Goal: Understand process/instructions: Learn how to perform a task or action

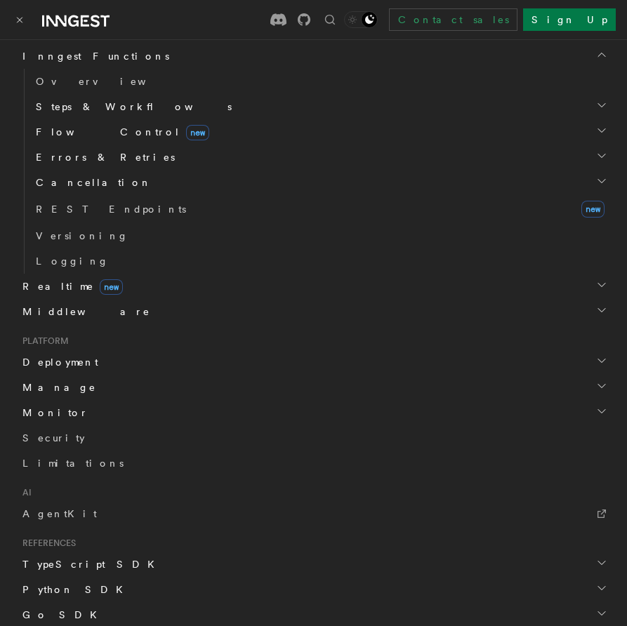
scroll to position [320, 0]
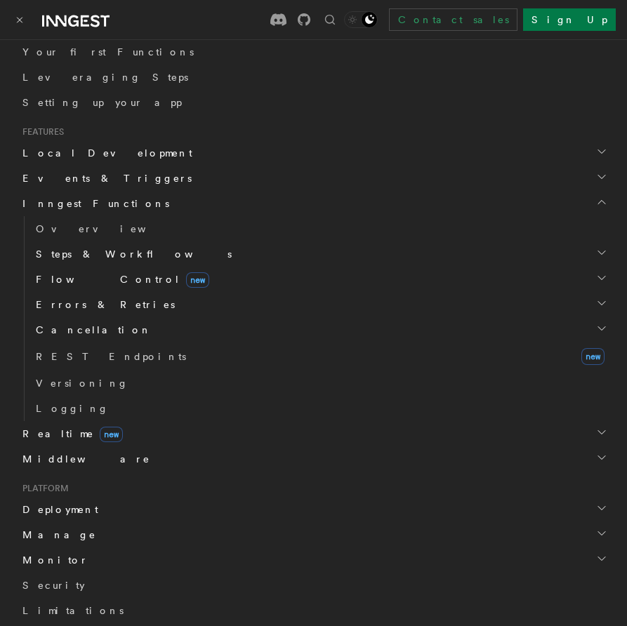
click at [55, 436] on span "Realtime new" at bounding box center [70, 434] width 106 height 14
click at [57, 455] on span "Overview" at bounding box center [108, 458] width 145 height 11
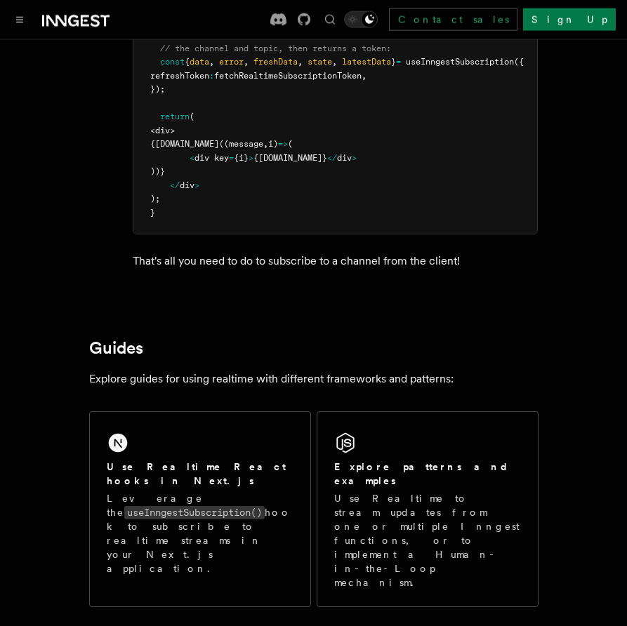
scroll to position [2871, 0]
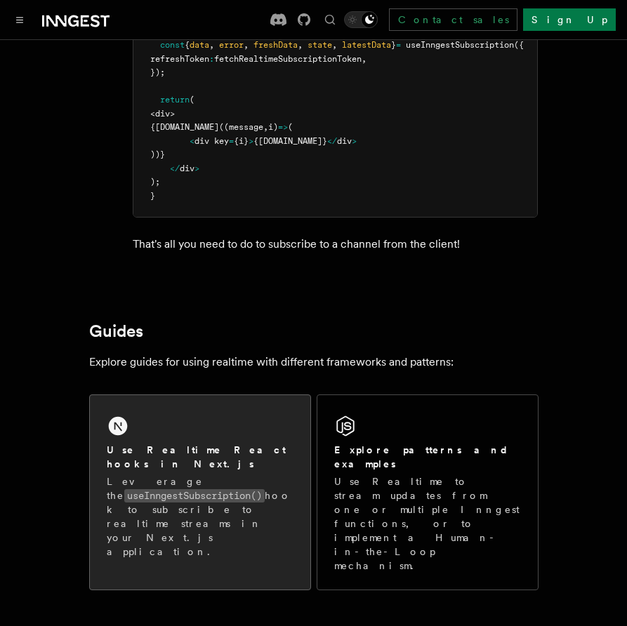
click at [228, 489] on code "useInngestSubscription()" at bounding box center [194, 495] width 140 height 13
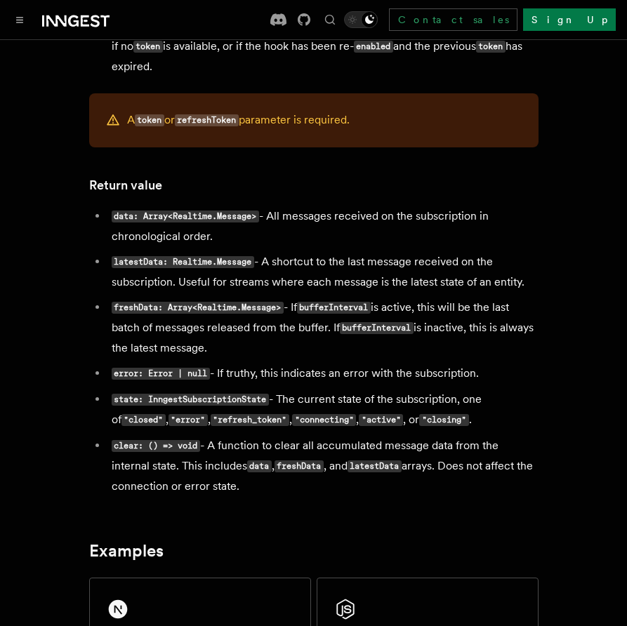
scroll to position [1488, 0]
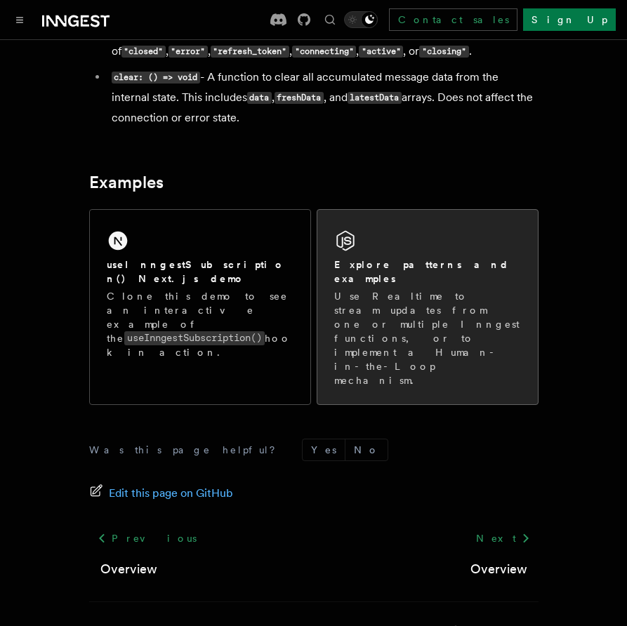
click at [454, 302] on p "Use Realtime to stream updates from one or multiple Inngest functions, or to im…" at bounding box center [427, 338] width 187 height 98
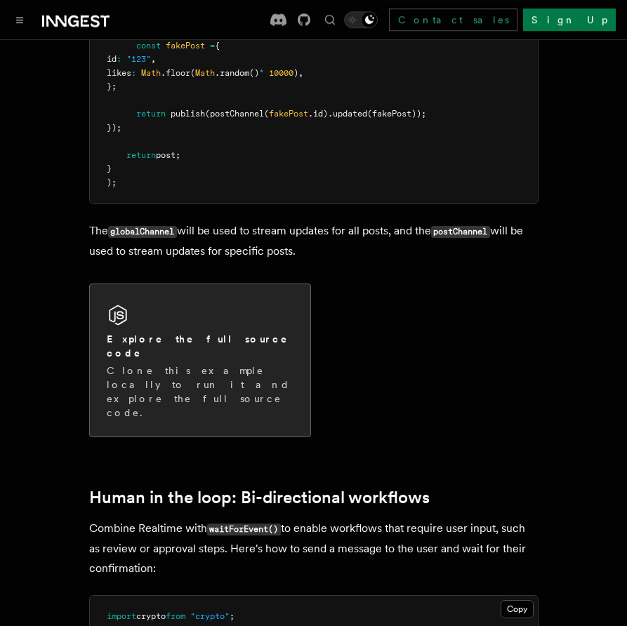
scroll to position [2400, 0]
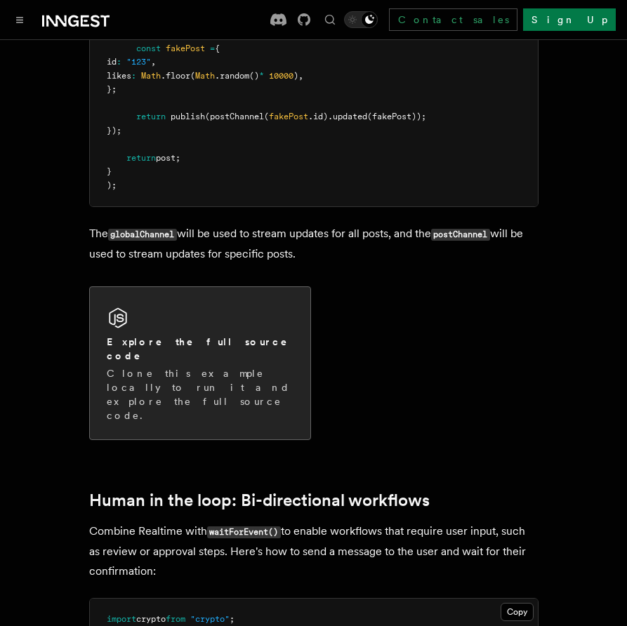
click at [267, 335] on div "Explore the full source code" at bounding box center [200, 349] width 187 height 29
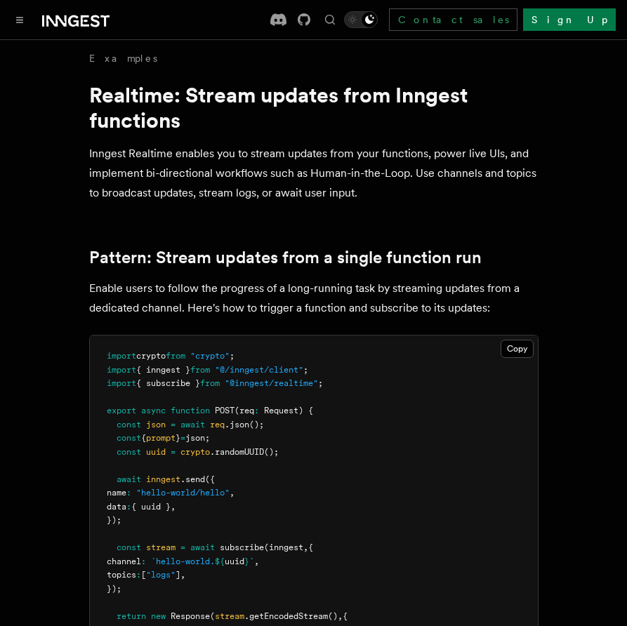
scroll to position [0, 0]
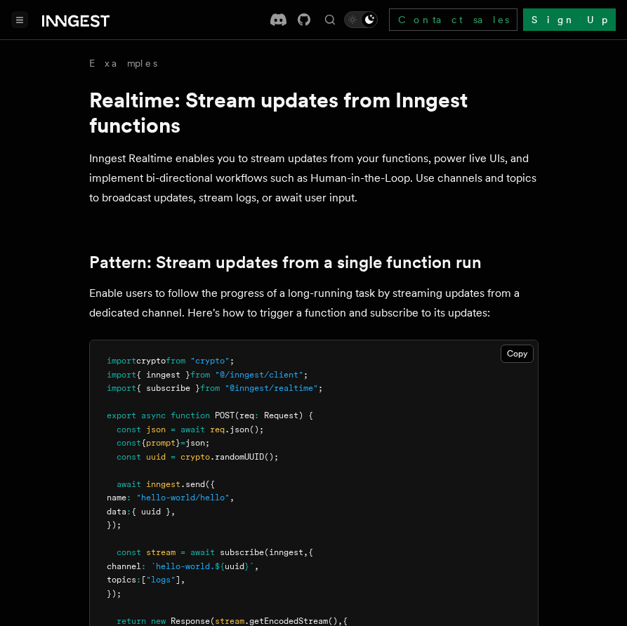
click at [21, 18] on icon "Toggle navigation" at bounding box center [20, 20] width 6 height 5
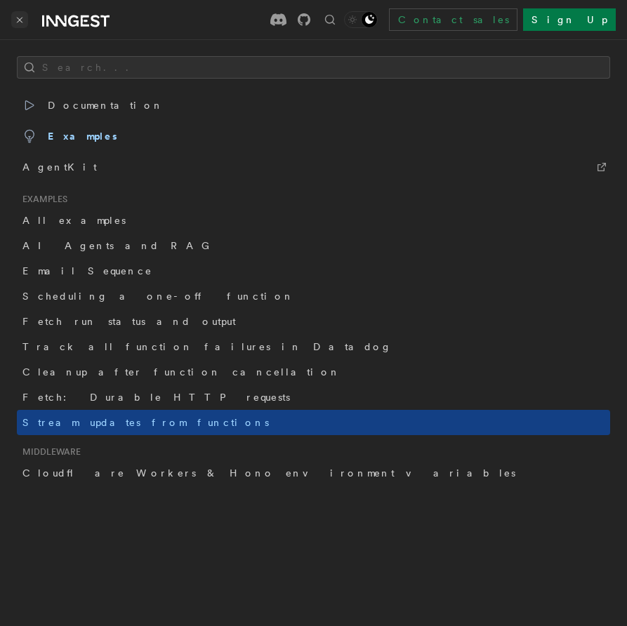
click at [21, 21] on icon "Toggle navigation" at bounding box center [20, 20] width 5 height 5
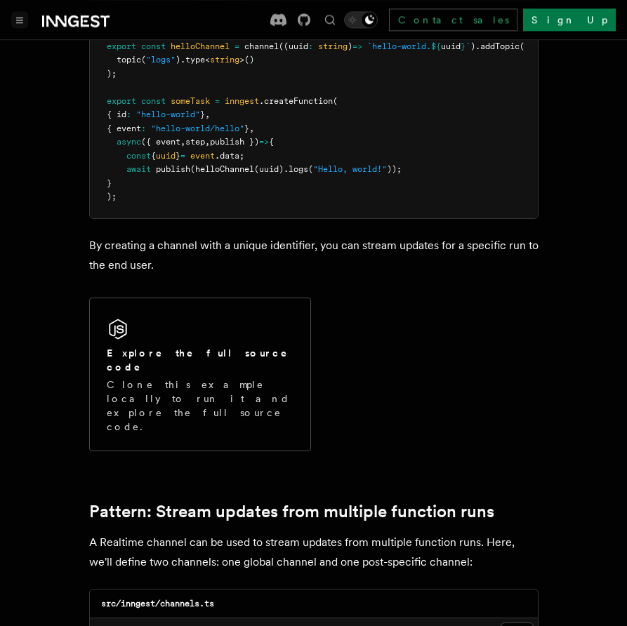
scroll to position [880, 0]
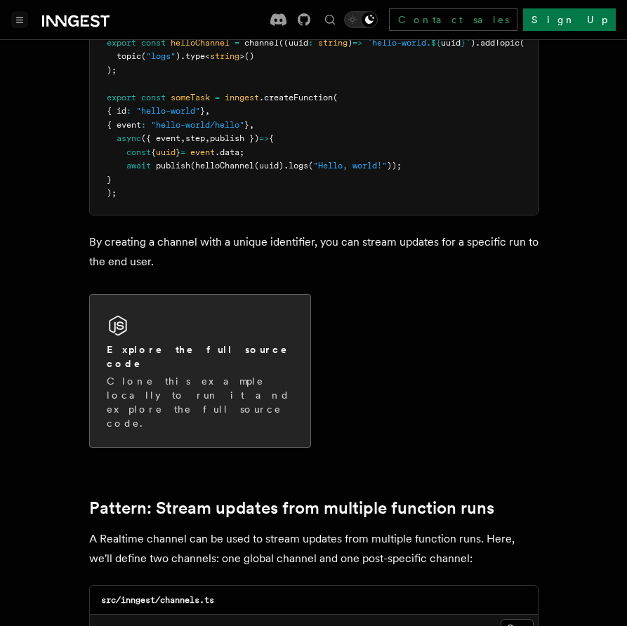
click at [163, 347] on h2 "Explore the full source code" at bounding box center [200, 356] width 187 height 28
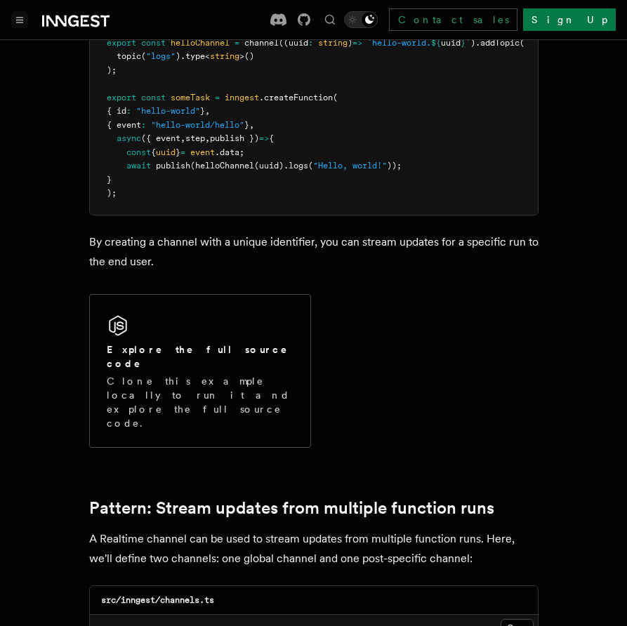
click at [15, 20] on button "Toggle navigation" at bounding box center [19, 19] width 17 height 17
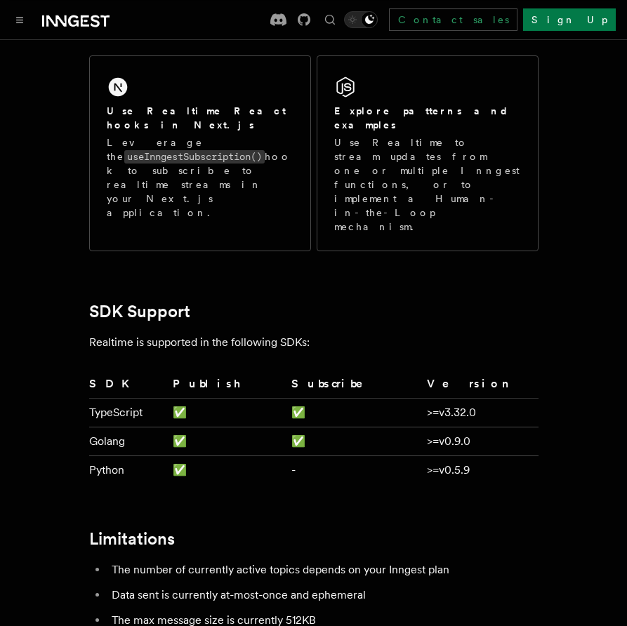
scroll to position [3280, 0]
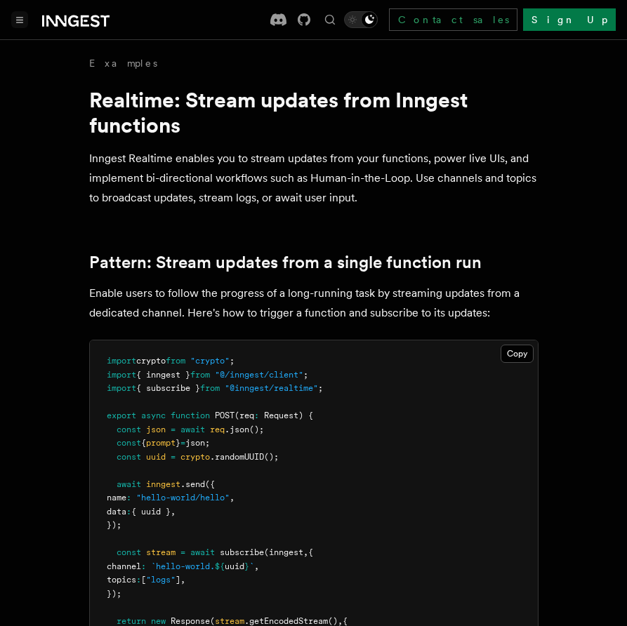
click at [18, 20] on icon "Toggle navigation" at bounding box center [20, 20] width 6 height 5
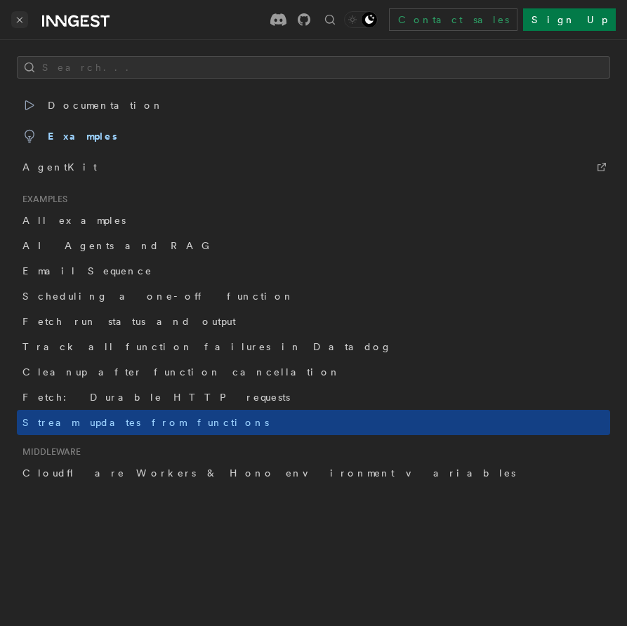
click at [18, 24] on button "Toggle navigation" at bounding box center [19, 19] width 17 height 17
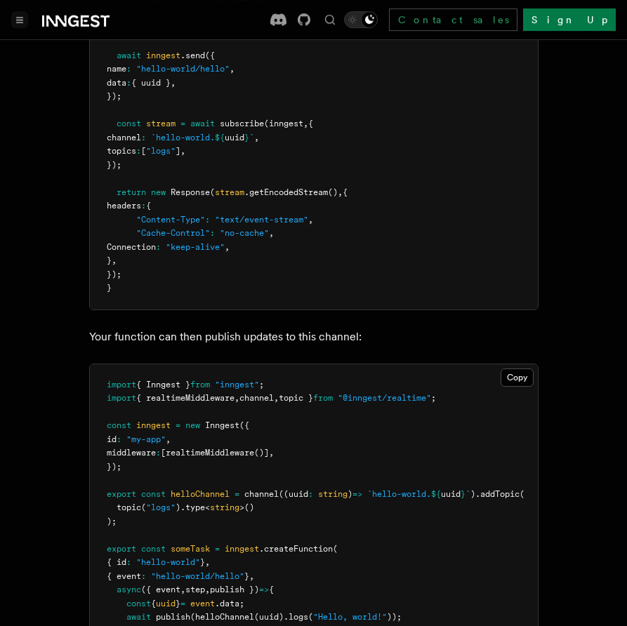
scroll to position [480, 0]
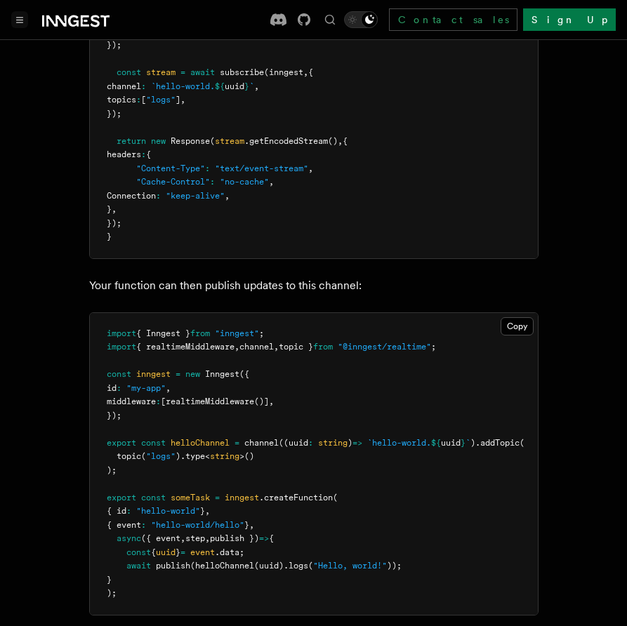
click at [20, 19] on icon "Toggle navigation" at bounding box center [19, 20] width 7 height 6
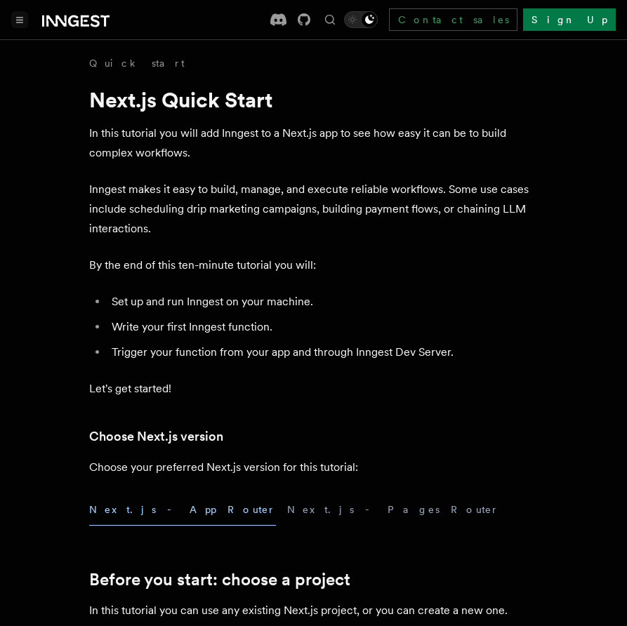
click at [25, 15] on button "Toggle navigation" at bounding box center [19, 19] width 17 height 17
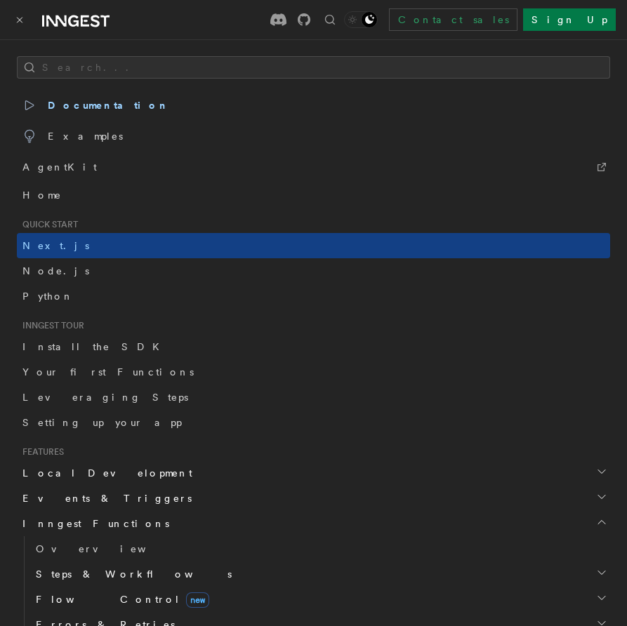
click at [25, 15] on button "Toggle navigation" at bounding box center [19, 19] width 17 height 17
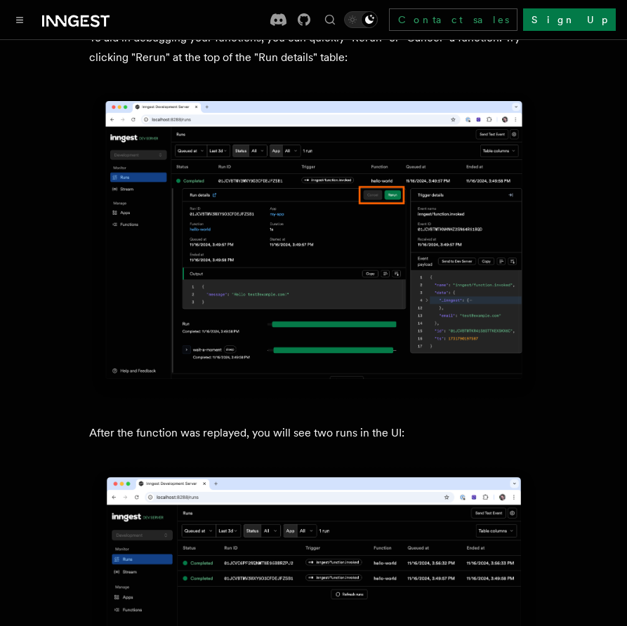
scroll to position [6400, 0]
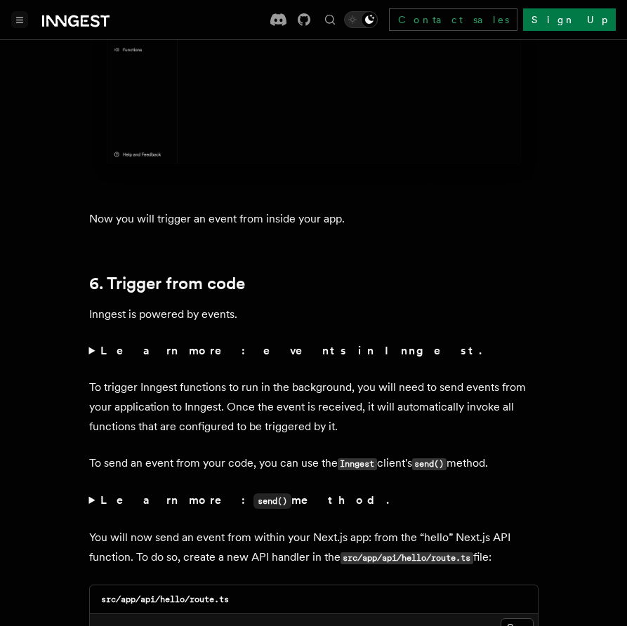
click at [25, 20] on button "Toggle navigation" at bounding box center [19, 19] width 17 height 17
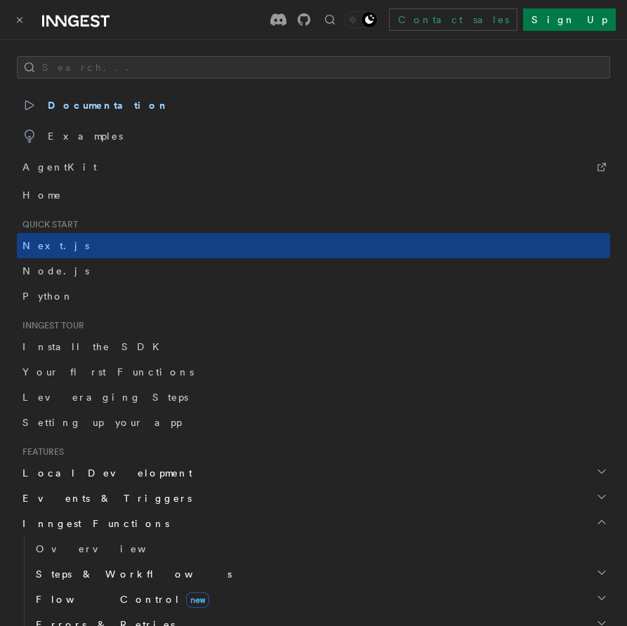
scroll to position [400, 0]
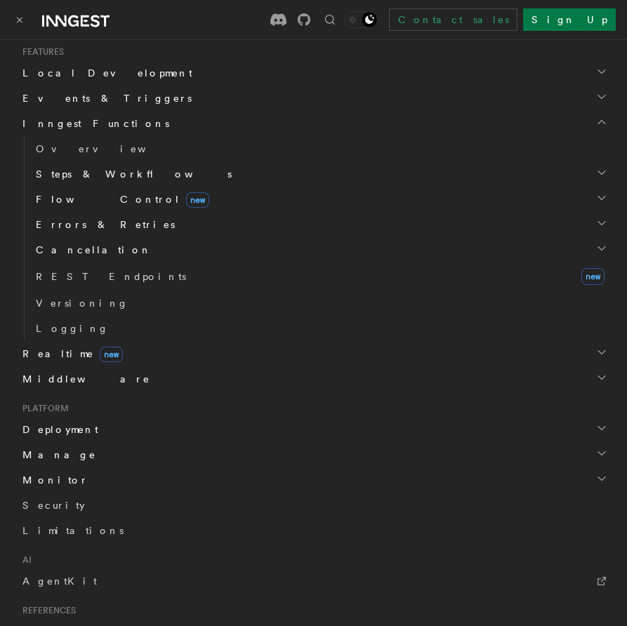
click at [57, 357] on span "Realtime new" at bounding box center [70, 354] width 106 height 14
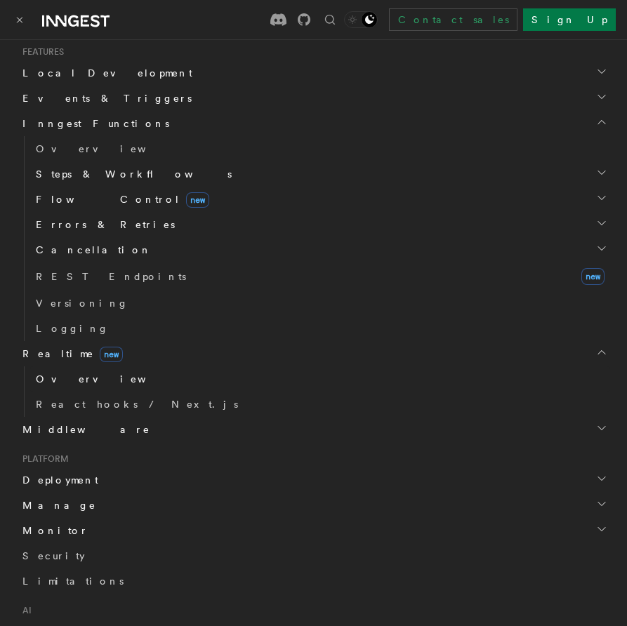
click at [62, 386] on link "Overview" at bounding box center [320, 378] width 580 height 25
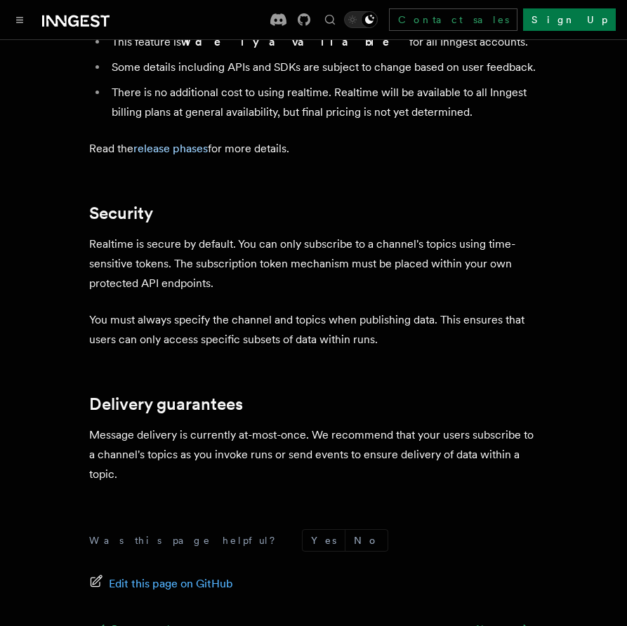
scroll to position [3991, 0]
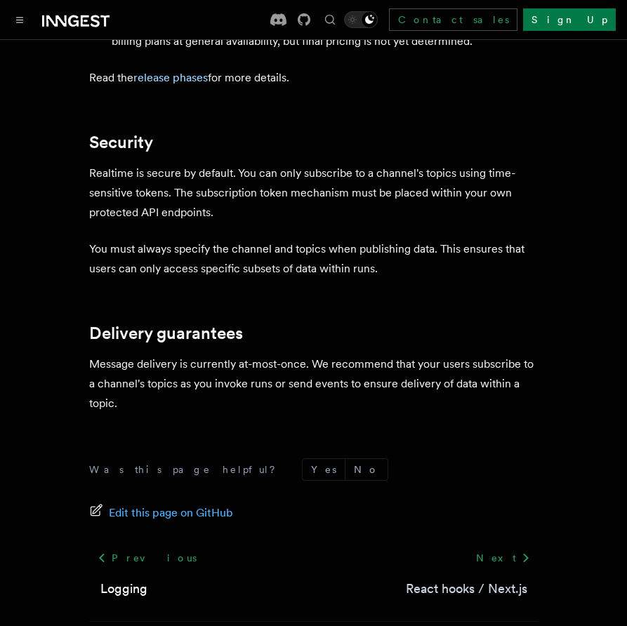
click at [463, 579] on link "React hooks / Next.js" at bounding box center [466, 589] width 121 height 20
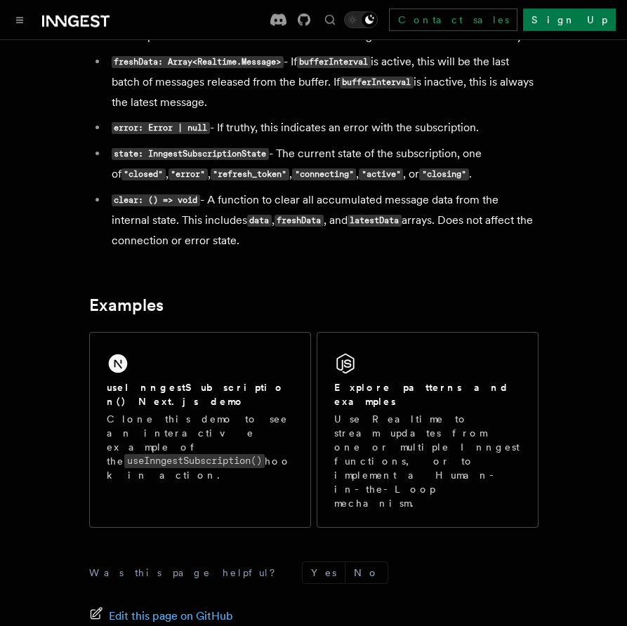
scroll to position [1440, 0]
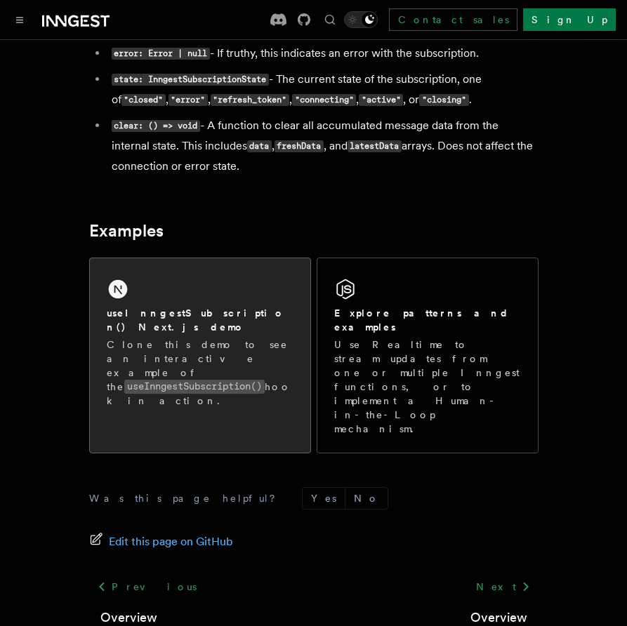
click at [251, 326] on h2 "useInngestSubscription() Next.js demo" at bounding box center [200, 320] width 187 height 28
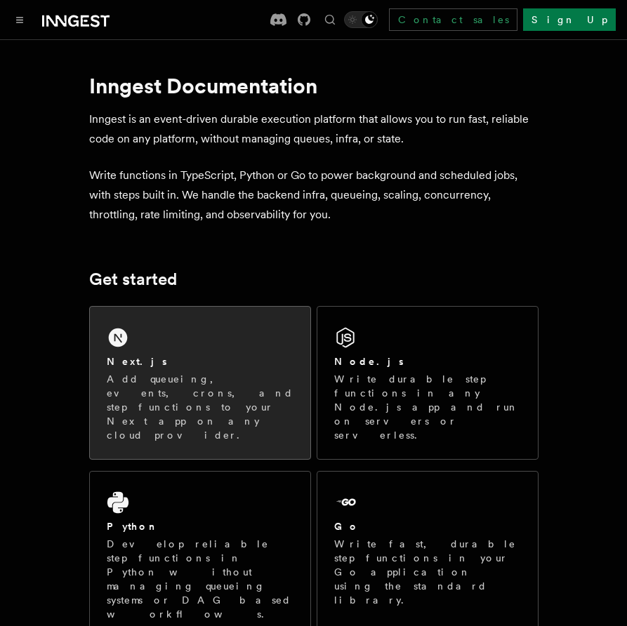
click at [166, 375] on p "Add queueing, events, crons, and step functions to your Next app on any cloud p…" at bounding box center [200, 407] width 187 height 70
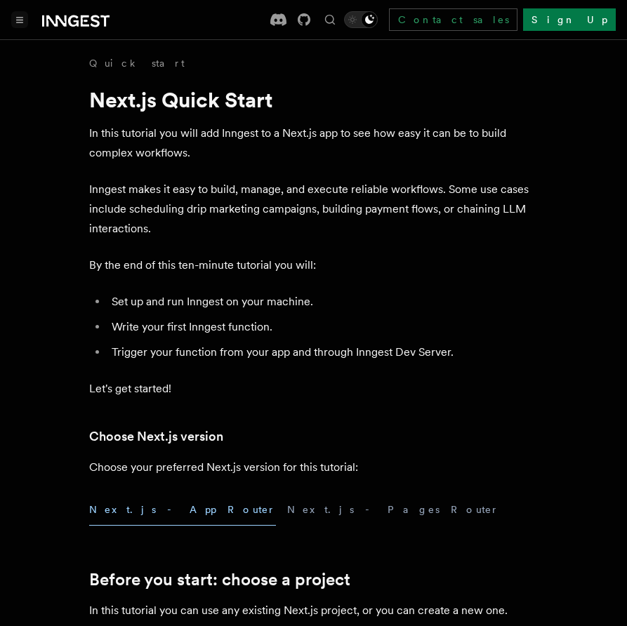
click at [18, 20] on icon "Toggle navigation" at bounding box center [20, 20] width 6 height 5
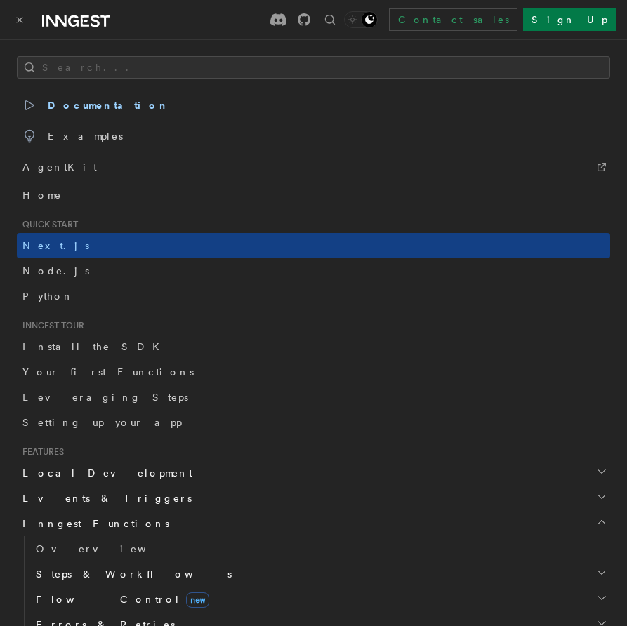
scroll to position [400, 0]
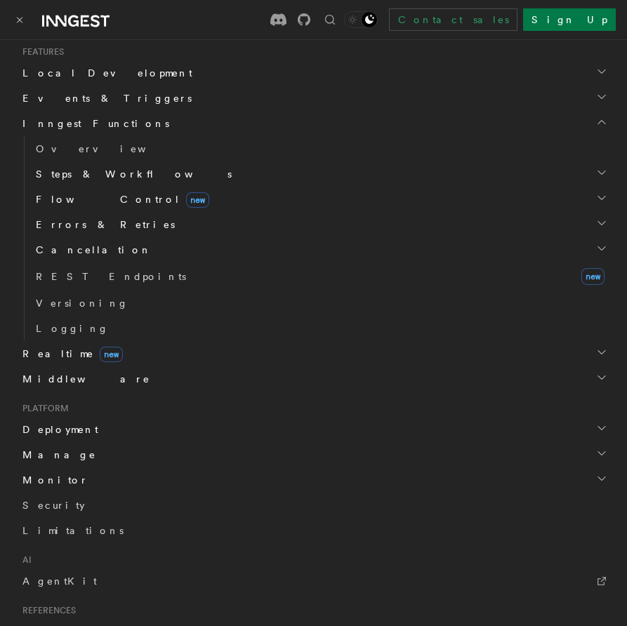
click at [64, 352] on span "Realtime new" at bounding box center [70, 354] width 106 height 14
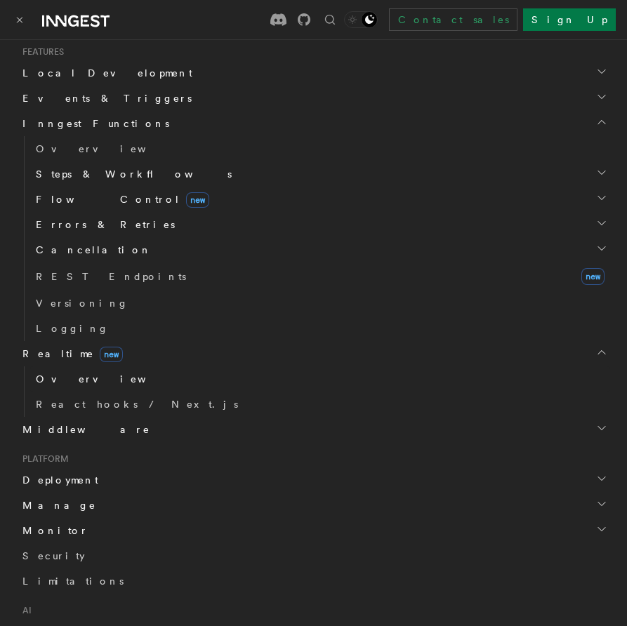
click at [65, 377] on span "Overview" at bounding box center [108, 378] width 145 height 11
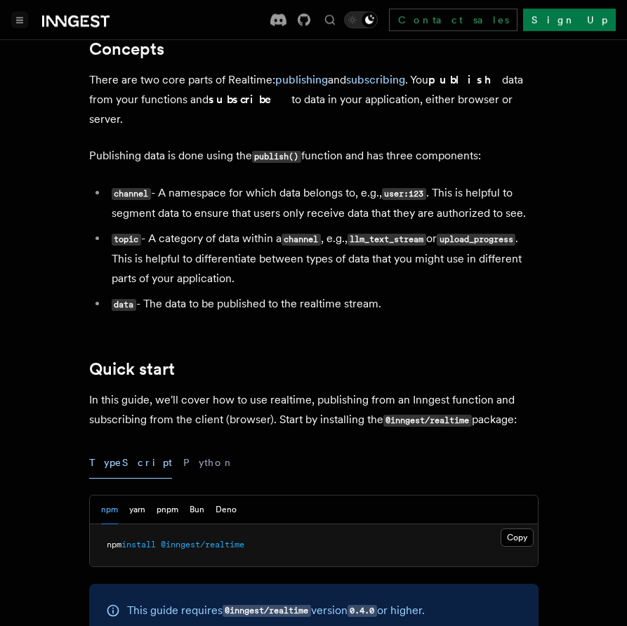
scroll to position [480, 0]
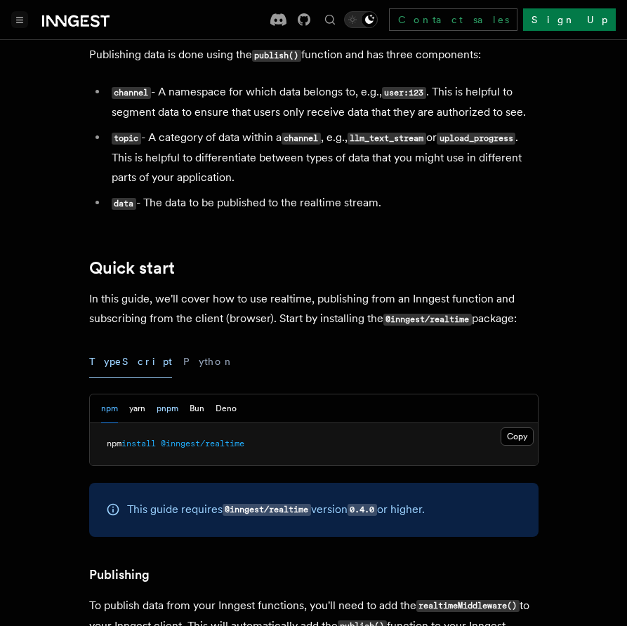
click at [168, 394] on button "pnpm" at bounding box center [167, 408] width 22 height 29
click at [22, 25] on button "Toggle navigation" at bounding box center [19, 19] width 17 height 17
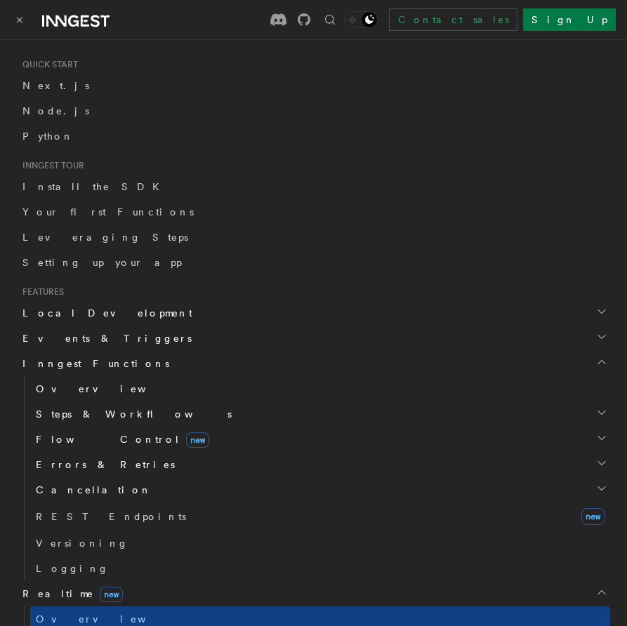
scroll to position [0, 0]
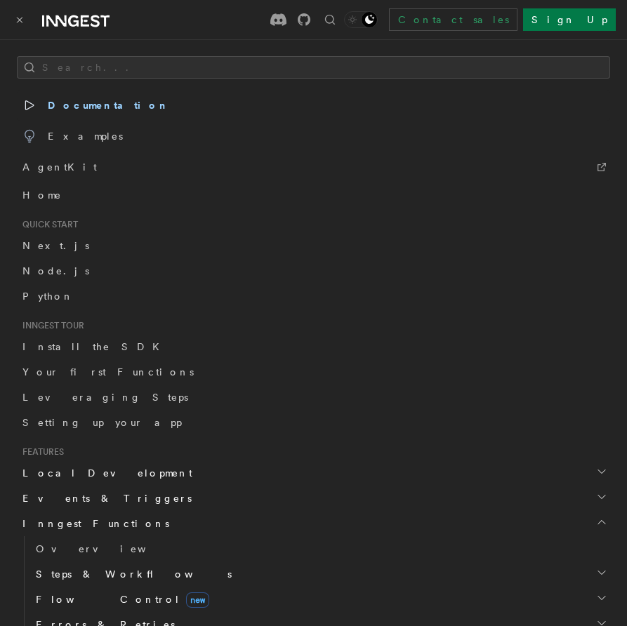
click at [72, 111] on span "Documentation" at bounding box center [95, 105] width 147 height 20
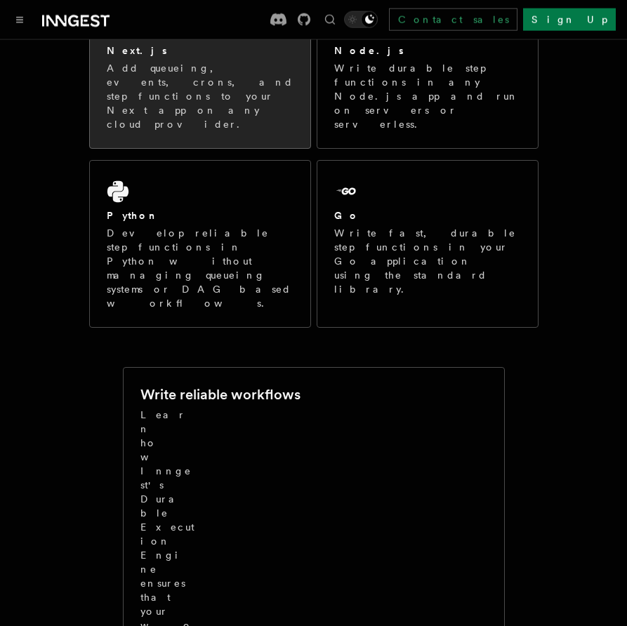
scroll to position [400, 0]
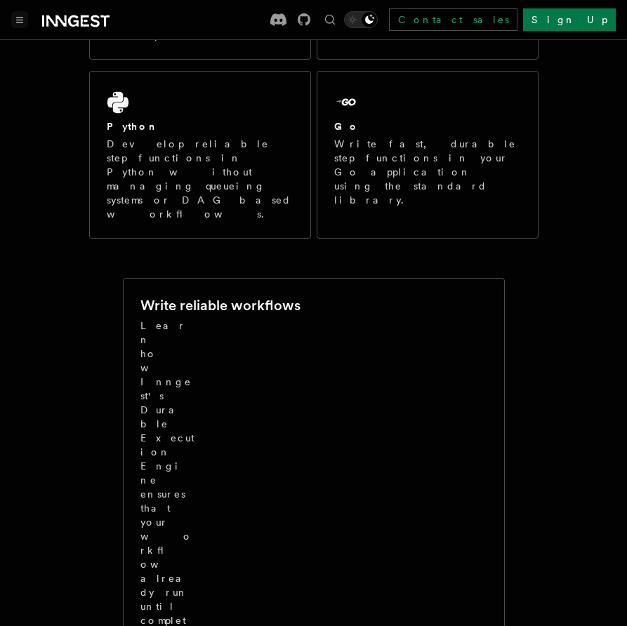
click at [14, 21] on button "Toggle navigation" at bounding box center [19, 19] width 17 height 17
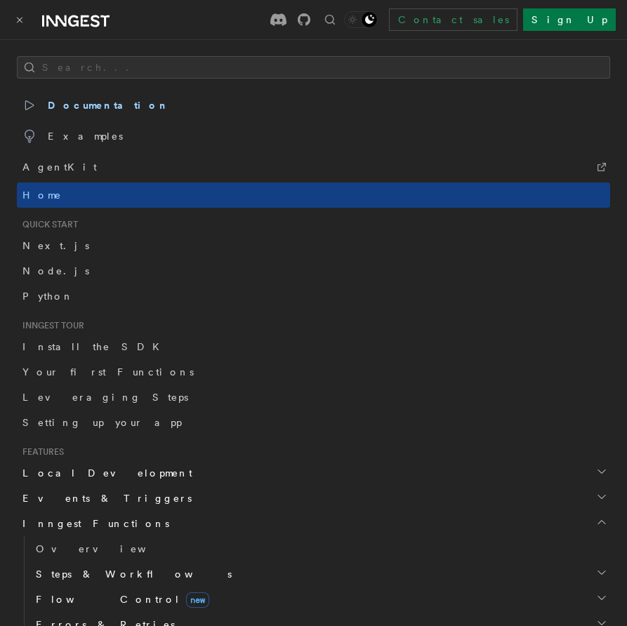
click at [72, 472] on span "Local Development" at bounding box center [104, 473] width 175 height 14
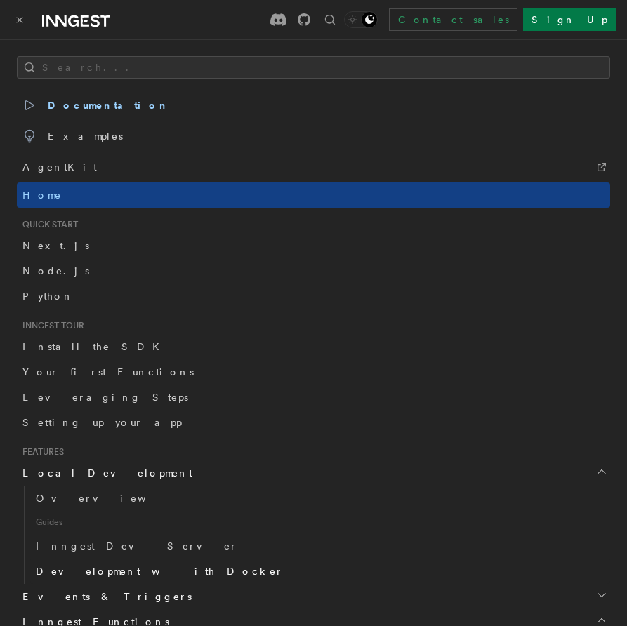
click at [85, 569] on span "Development with Docker" at bounding box center [160, 571] width 248 height 11
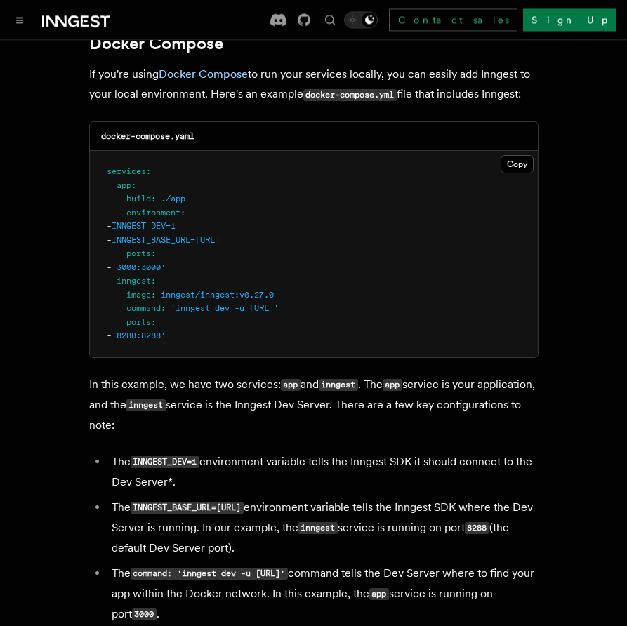
scroll to position [960, 0]
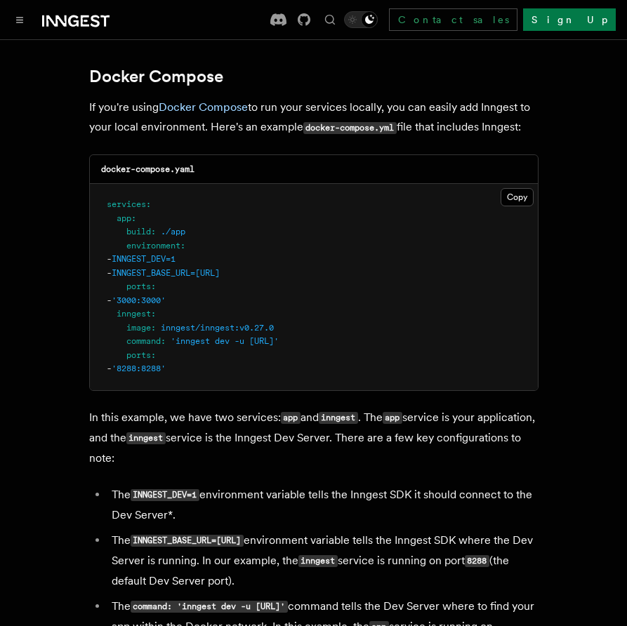
drag, startPoint x: 126, startPoint y: 273, endPoint x: 333, endPoint y: 292, distance: 207.9
click at [333, 292] on pre "services : app : build : ./app environment : - INNGEST_DEV=1 - INNGEST_BASE_URL…" at bounding box center [314, 287] width 448 height 206
copy code "environment : - INNGEST_DEV=1 - INNGEST_BASE_URL=[URL]"
click at [340, 267] on pre "services : app : build : ./app environment : - INNGEST_DEV=1 - INNGEST_BASE_URL…" at bounding box center [314, 287] width 448 height 206
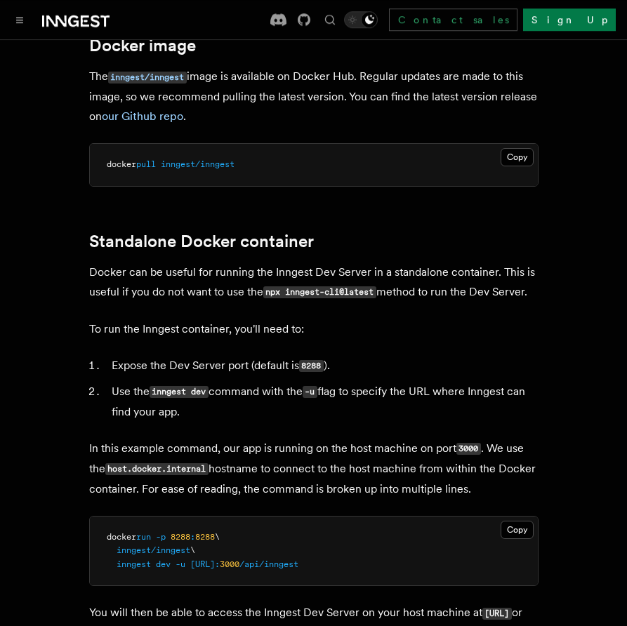
scroll to position [0, 0]
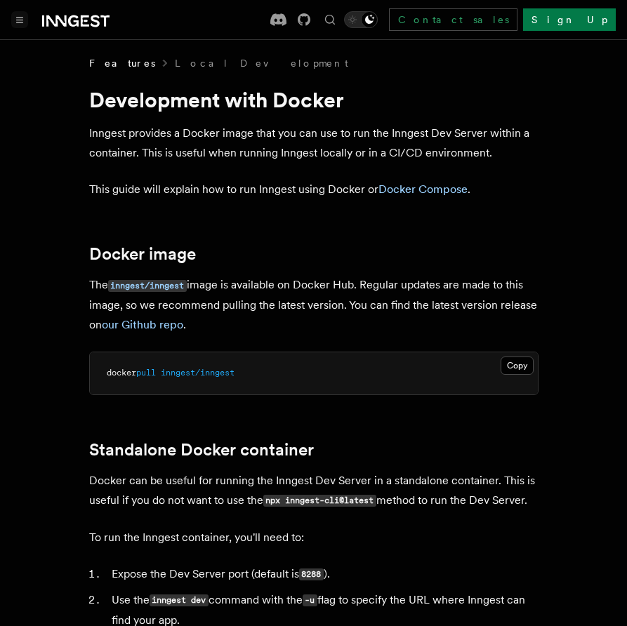
click at [19, 20] on icon "Toggle navigation" at bounding box center [20, 20] width 6 height 5
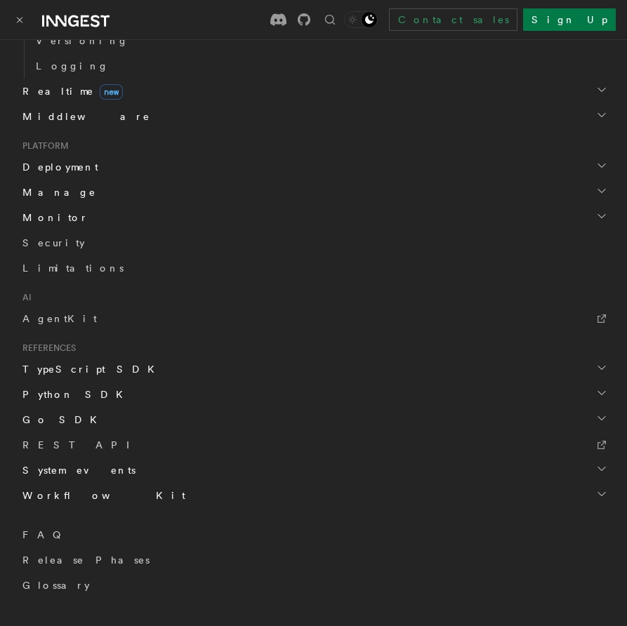
scroll to position [361, 0]
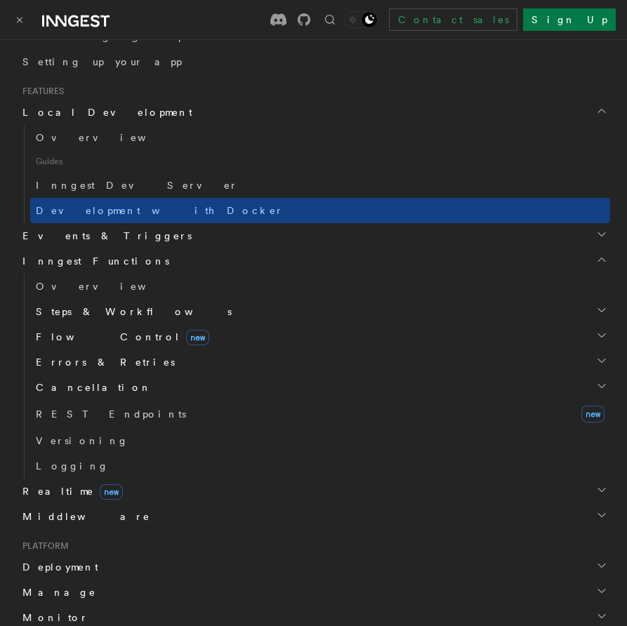
click at [34, 493] on span "Realtime new" at bounding box center [70, 491] width 106 height 14
click at [50, 521] on span "Overview" at bounding box center [108, 516] width 145 height 11
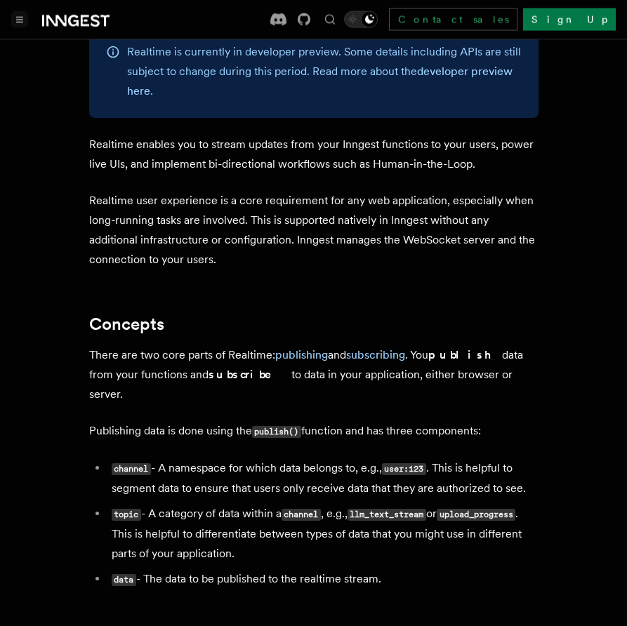
scroll to position [80, 0]
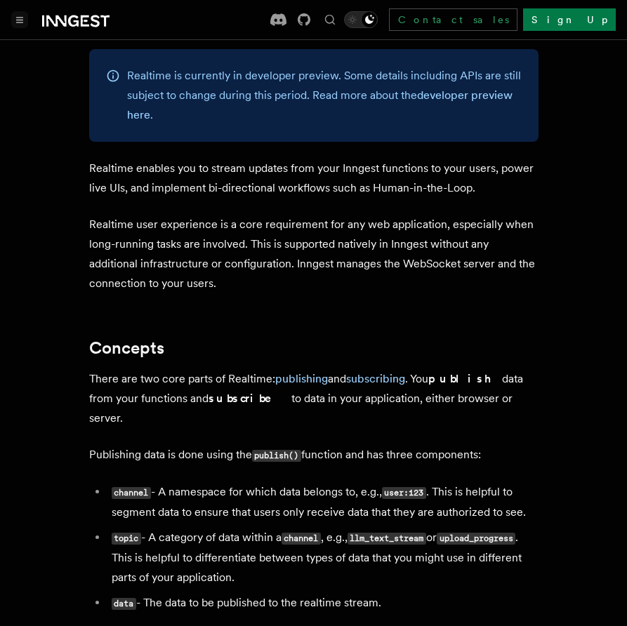
click at [22, 27] on button "Toggle navigation" at bounding box center [19, 19] width 17 height 17
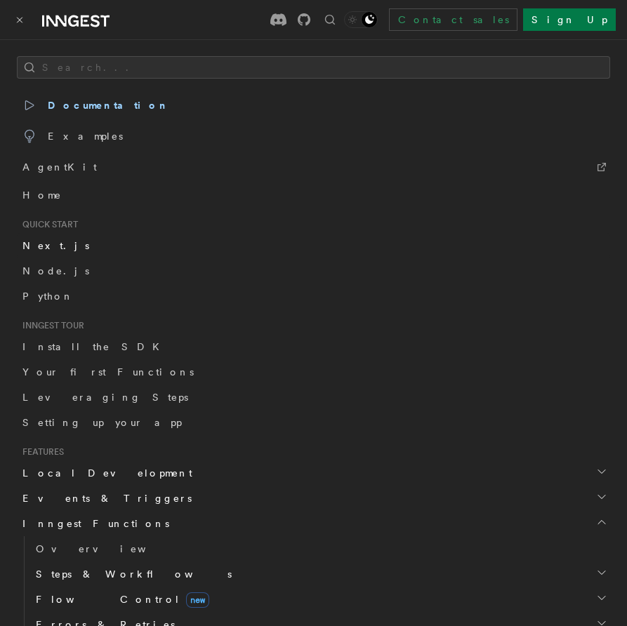
click at [59, 248] on link "Next.js" at bounding box center [313, 245] width 593 height 25
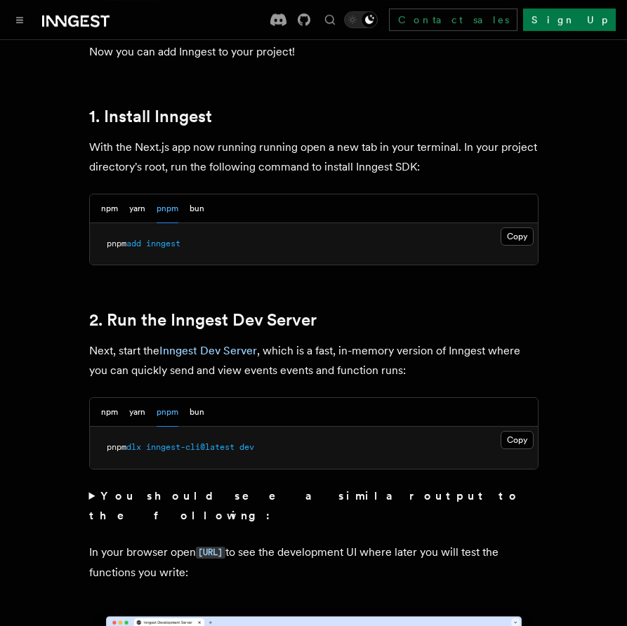
scroll to position [960, 0]
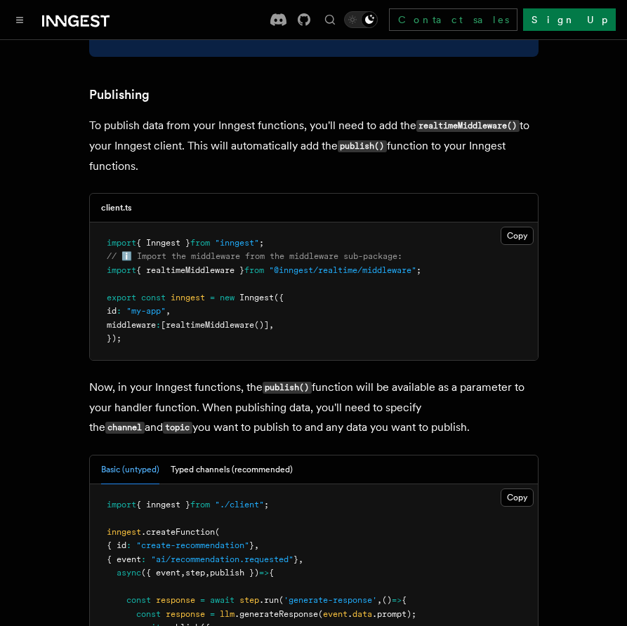
scroll to position [80, 0]
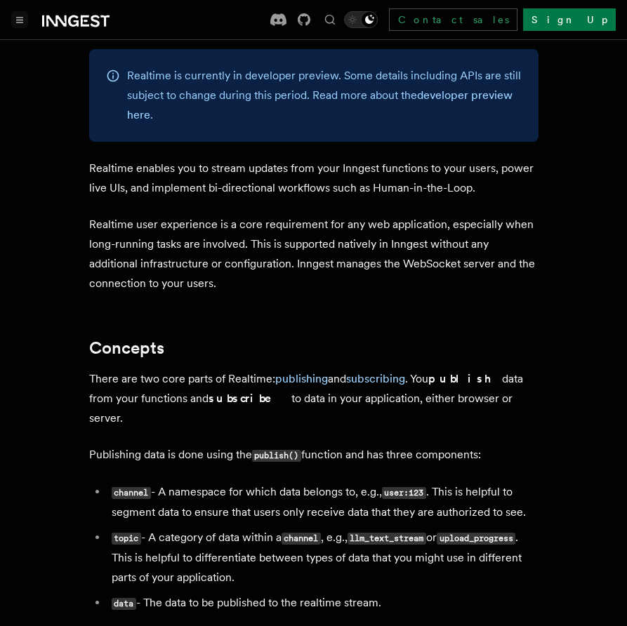
click at [27, 24] on button "Toggle navigation" at bounding box center [19, 19] width 17 height 17
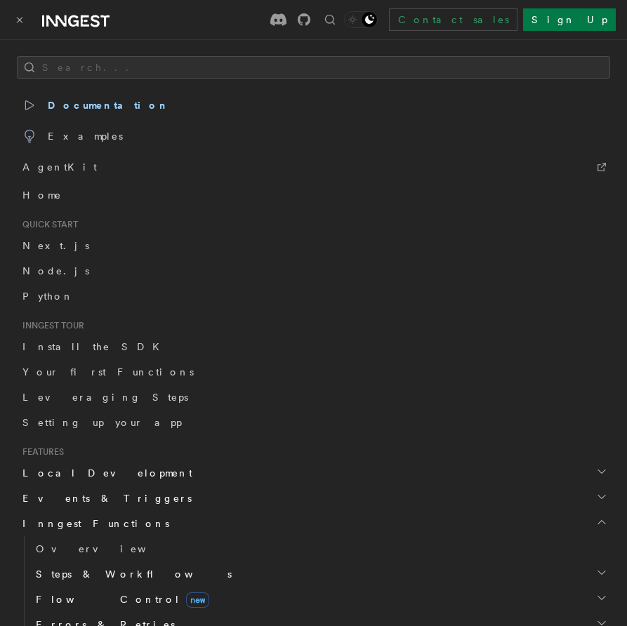
scroll to position [240, 0]
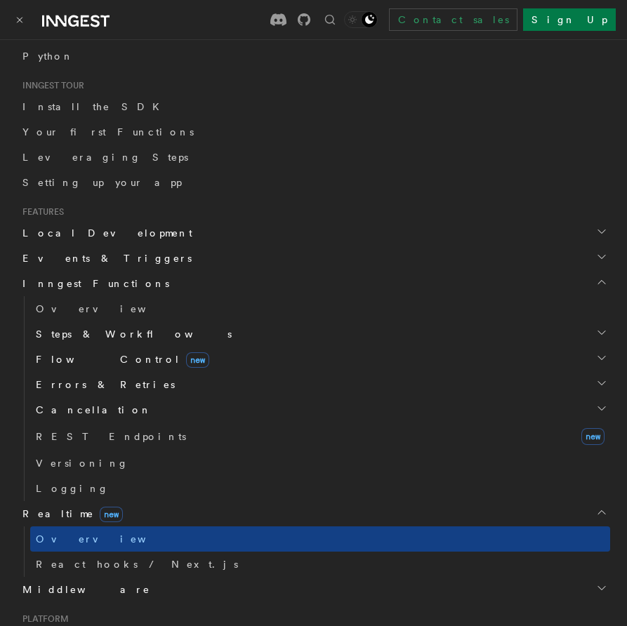
click at [71, 234] on span "Local Development" at bounding box center [104, 233] width 175 height 14
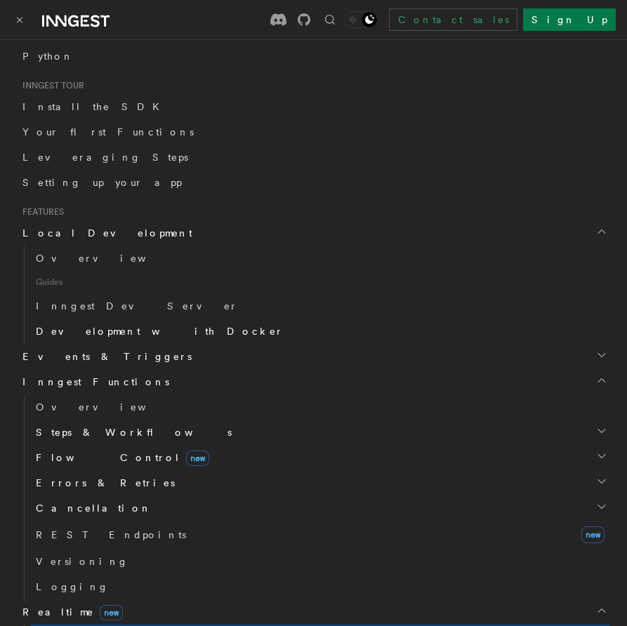
click at [81, 335] on span "Development with Docker" at bounding box center [160, 331] width 248 height 11
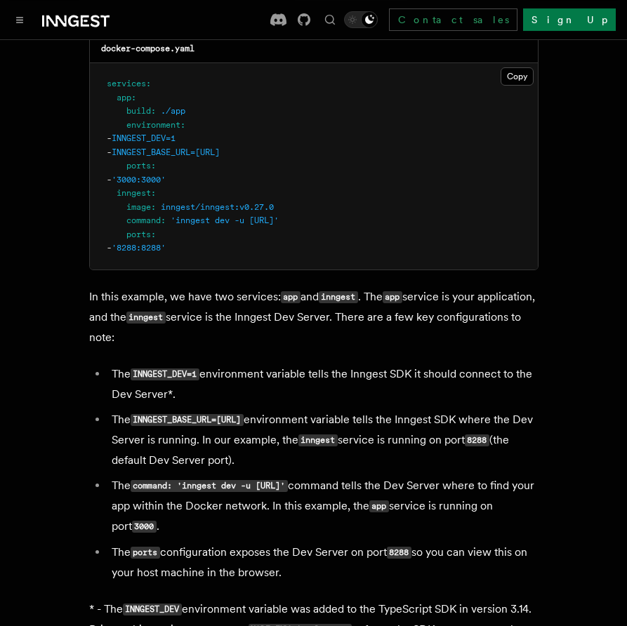
scroll to position [960, 0]
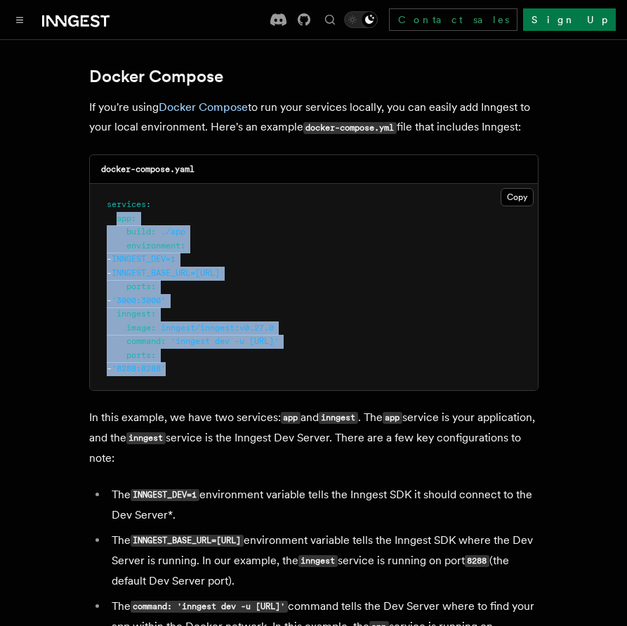
drag, startPoint x: 117, startPoint y: 243, endPoint x: 210, endPoint y: 391, distance: 174.1
click at [210, 390] on pre "services : app : build : ./app environment : - INNGEST_DEV=1 - INNGEST_BASE_URL…" at bounding box center [314, 287] width 448 height 206
copy code "app : build : ./app environment : - INNGEST_DEV=1 - INNGEST_BASE_URL=[URL] port…"
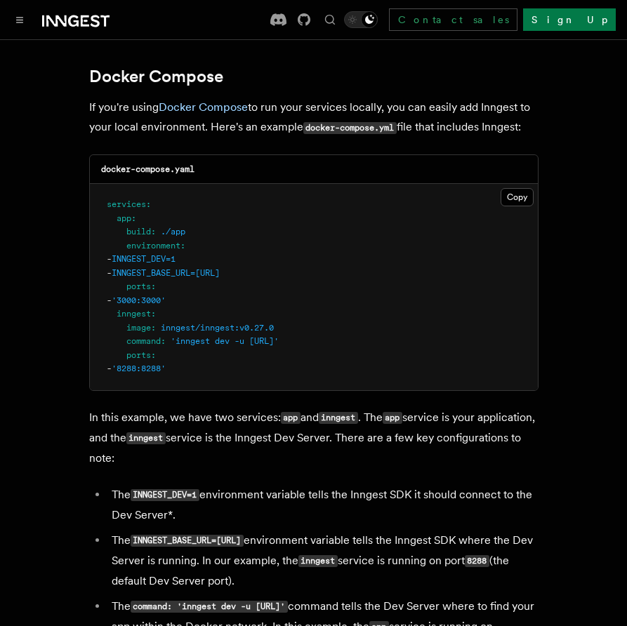
click at [279, 455] on p "In this example, we have two services: app and inngest . The app service is you…" at bounding box center [313, 438] width 449 height 60
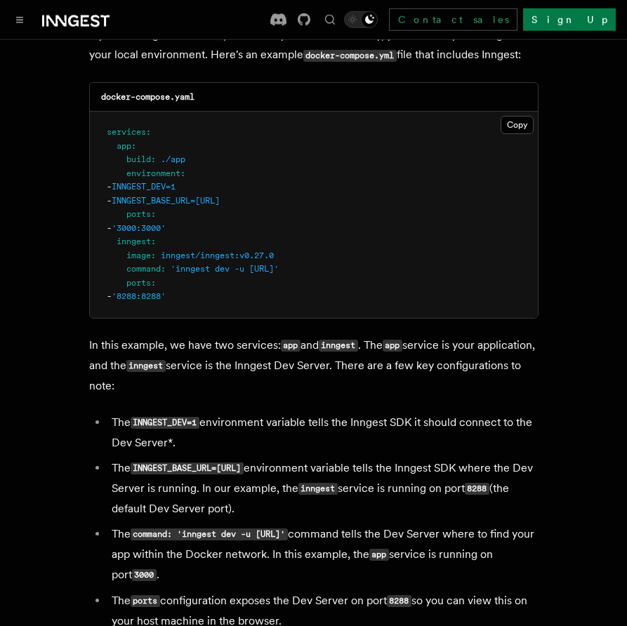
scroll to position [1120, 0]
